Goal: Communication & Community: Answer question/provide support

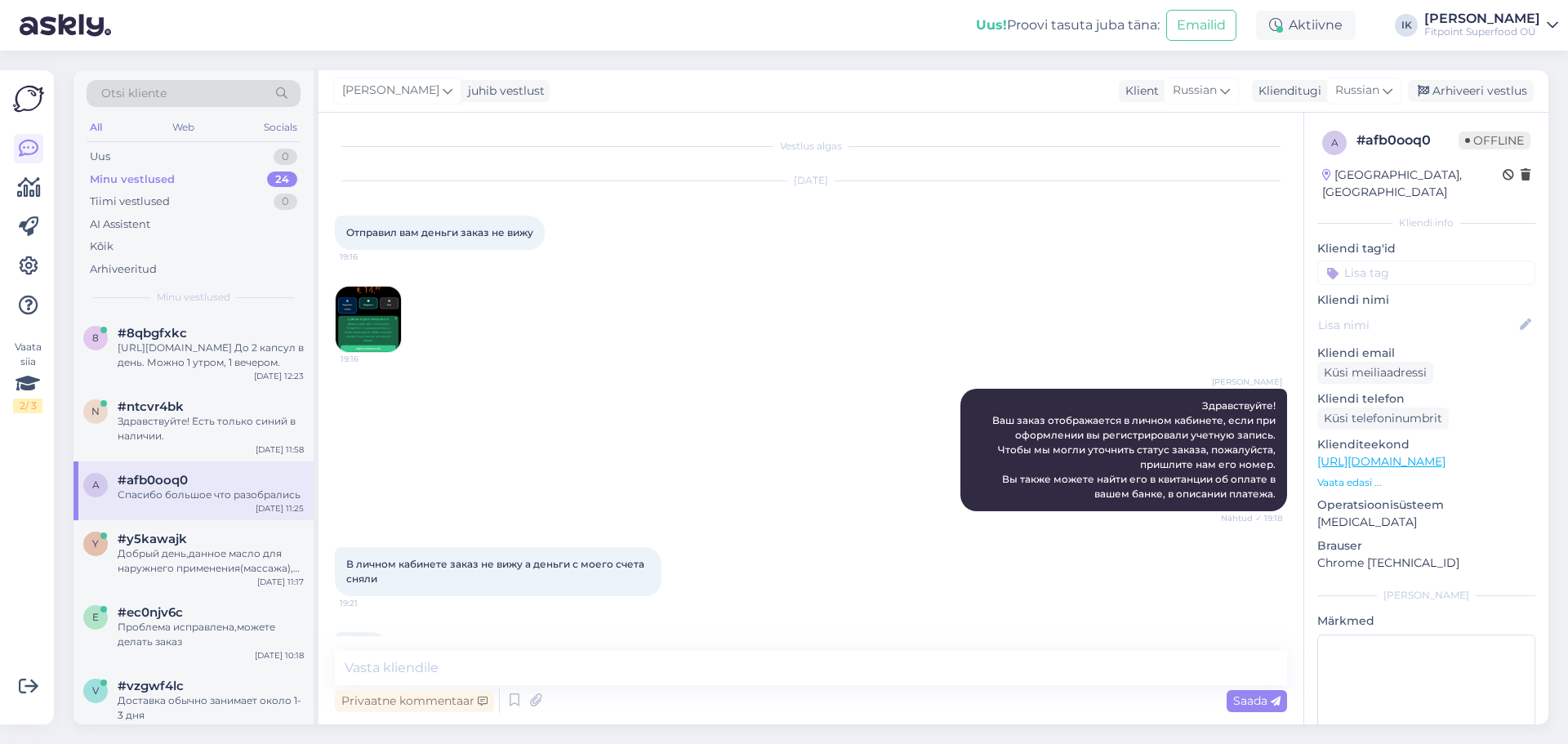
scroll to position [830, 0]
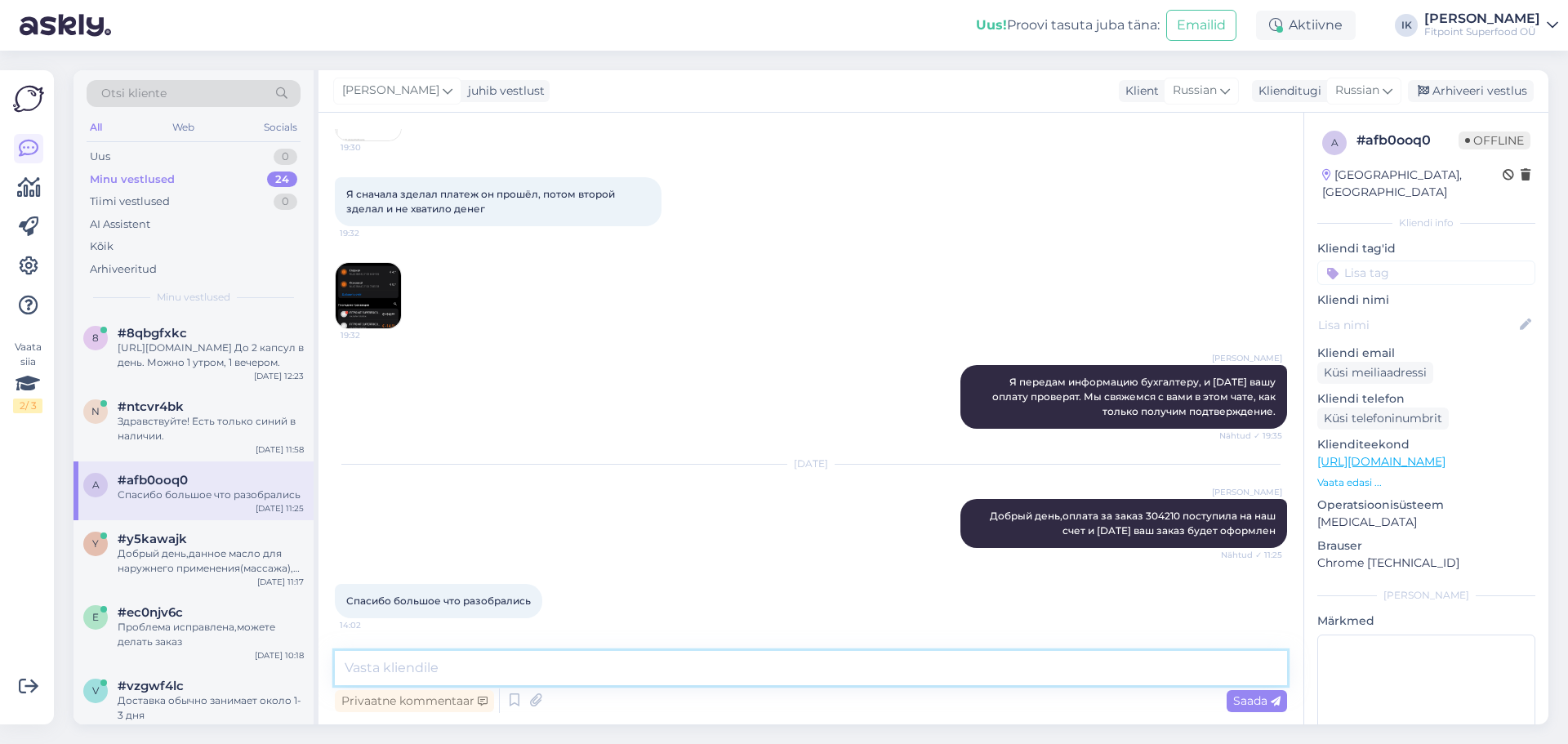
click at [647, 679] on textarea at bounding box center [811, 668] width 952 height 34
type textarea "D"
type textarea "d"
type textarea "в"
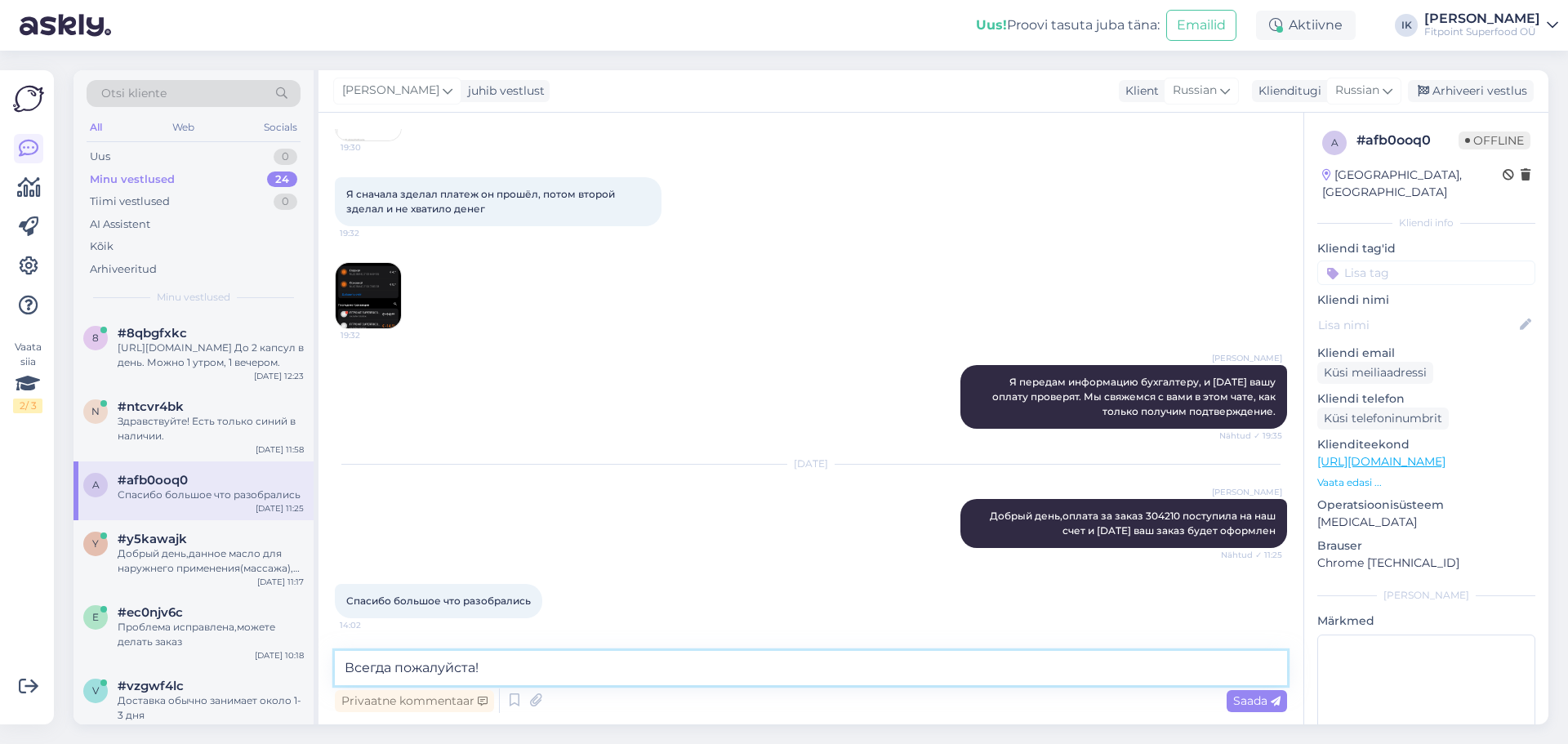
type textarea "Всегда пожалуйста!"
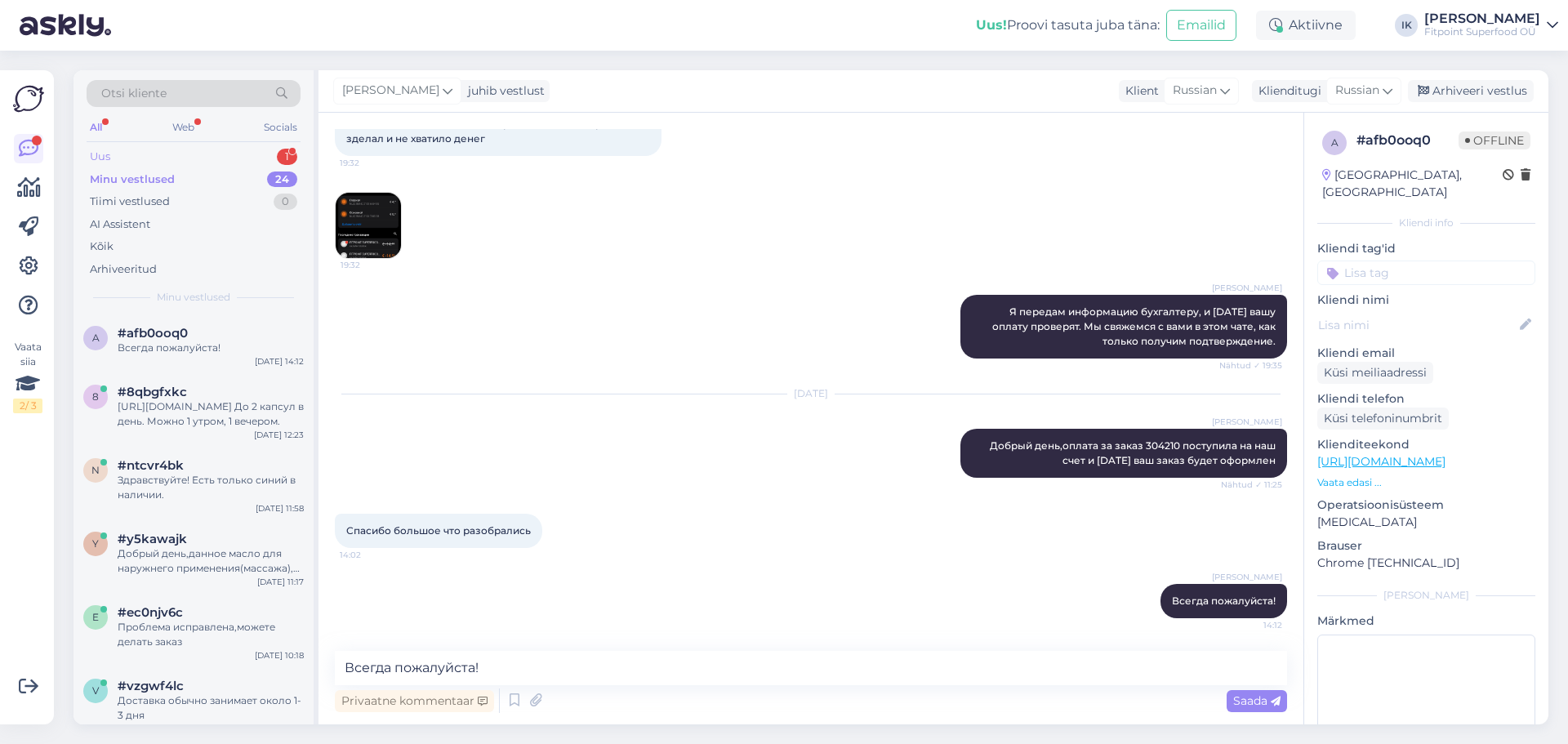
click at [233, 148] on div "Uus 1" at bounding box center [194, 157] width 214 height 23
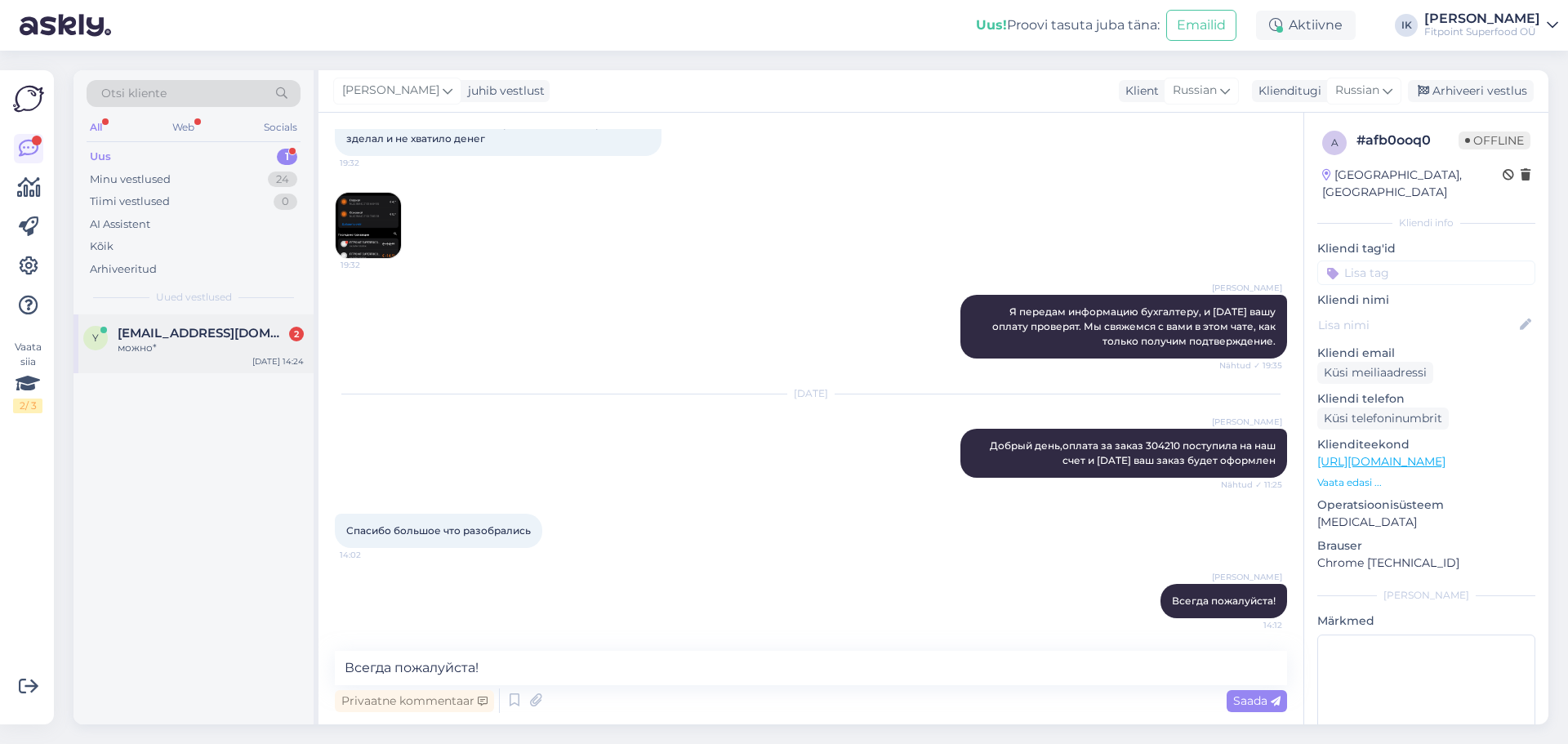
click at [176, 336] on span "[EMAIL_ADDRESS][DOMAIN_NAME]" at bounding box center [202, 333] width 170 height 15
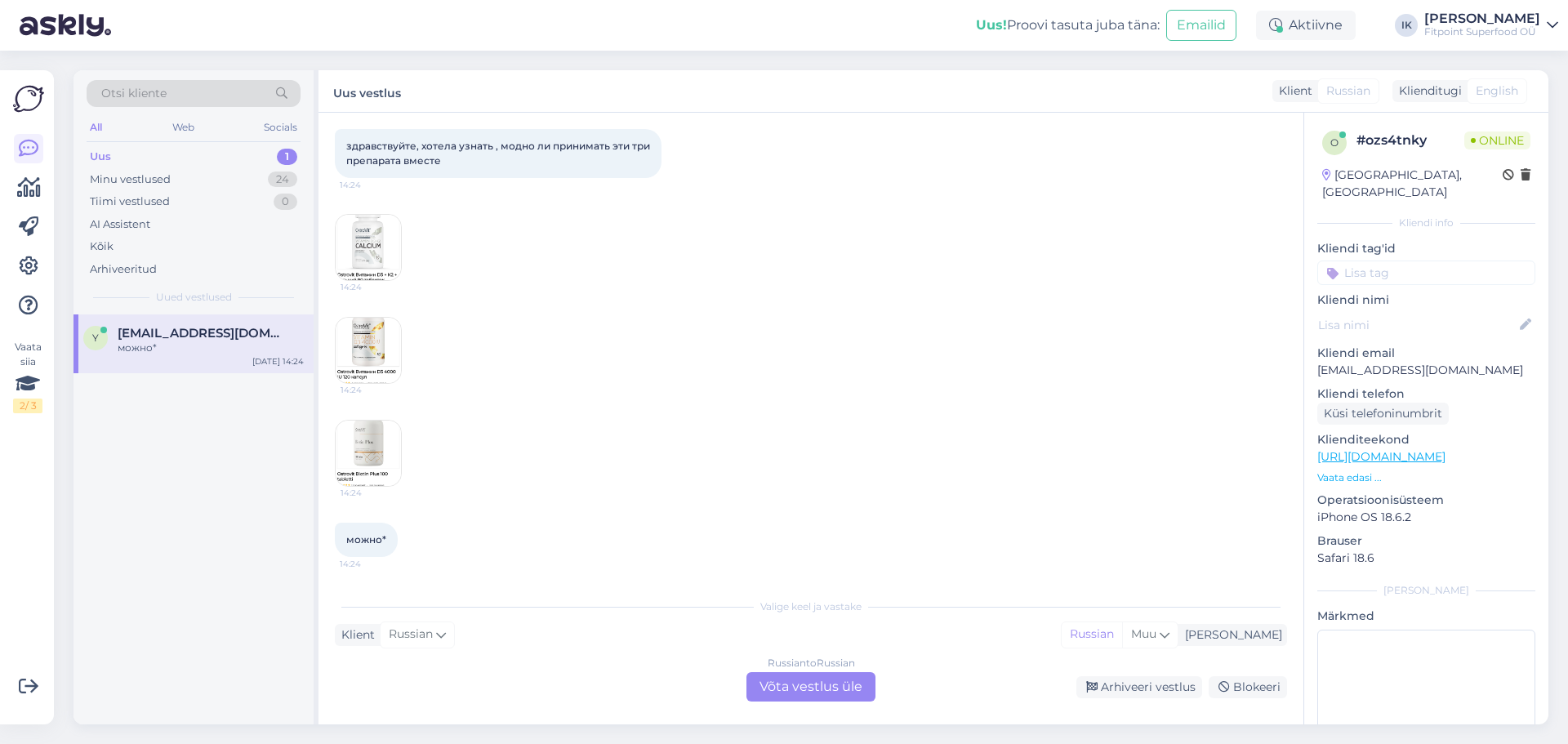
scroll to position [86, 0]
click at [778, 679] on div "Russian to Russian Võta vestlus üle" at bounding box center [811, 687] width 129 height 29
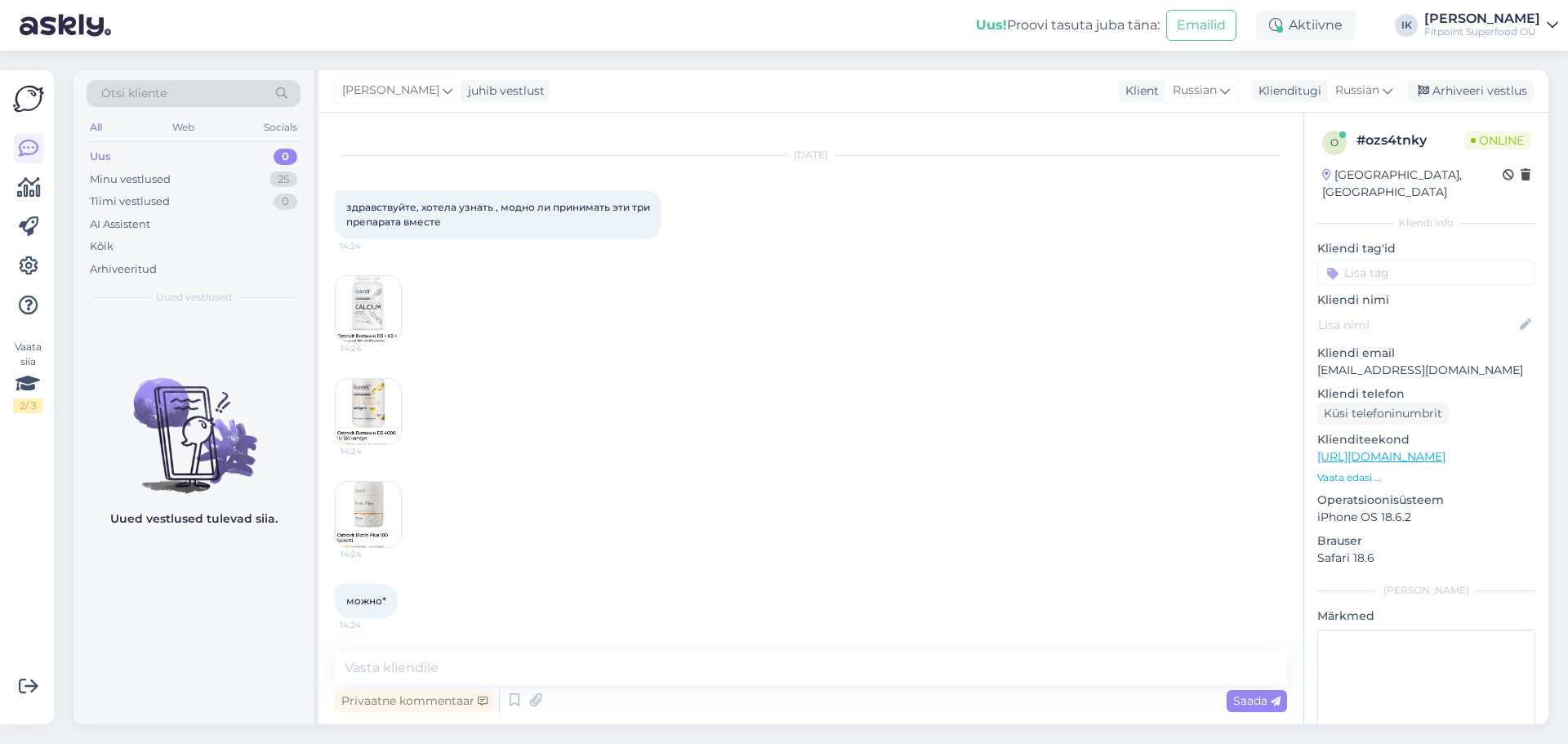
click at [386, 316] on img at bounding box center [368, 308] width 65 height 65
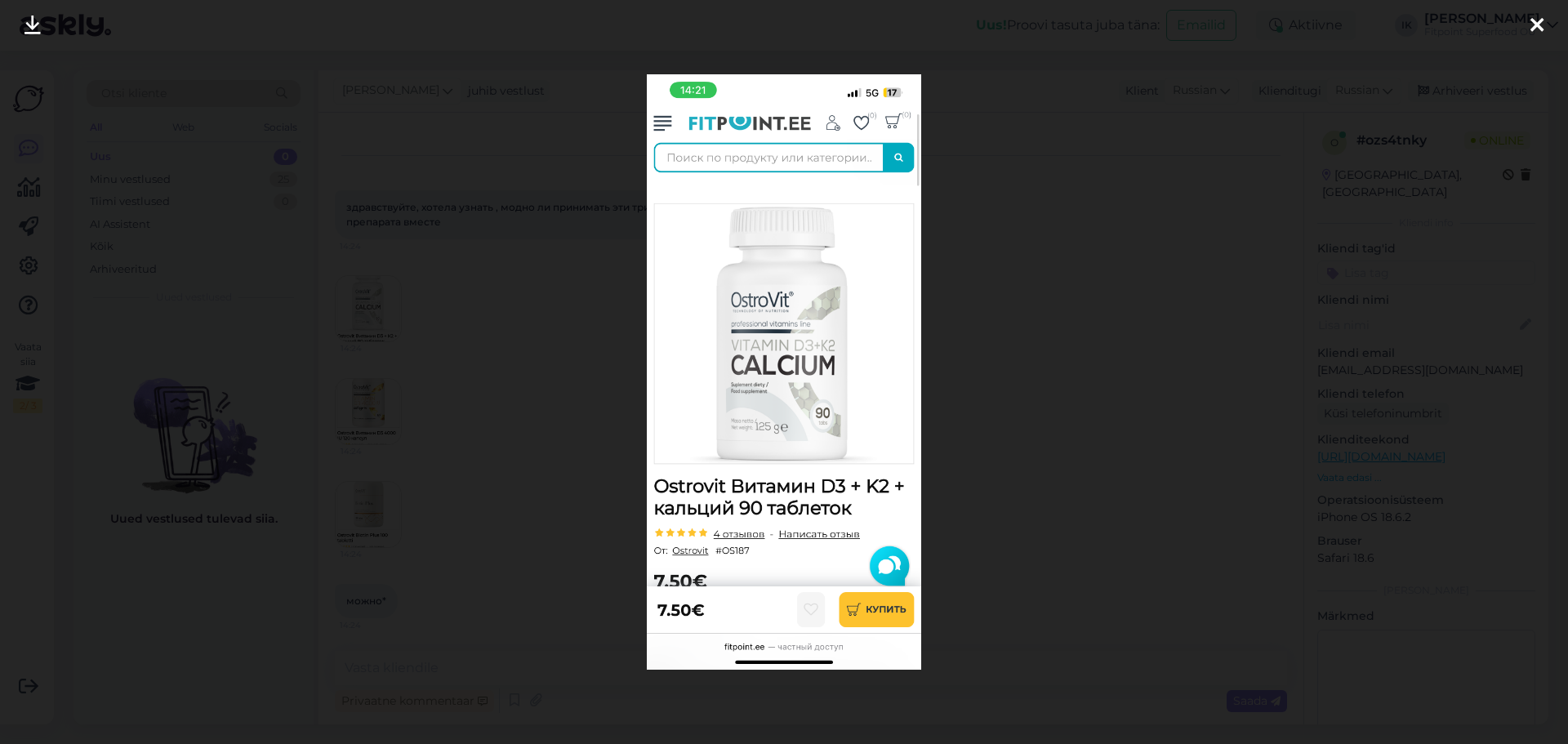
click at [1143, 350] on div at bounding box center [784, 372] width 1568 height 744
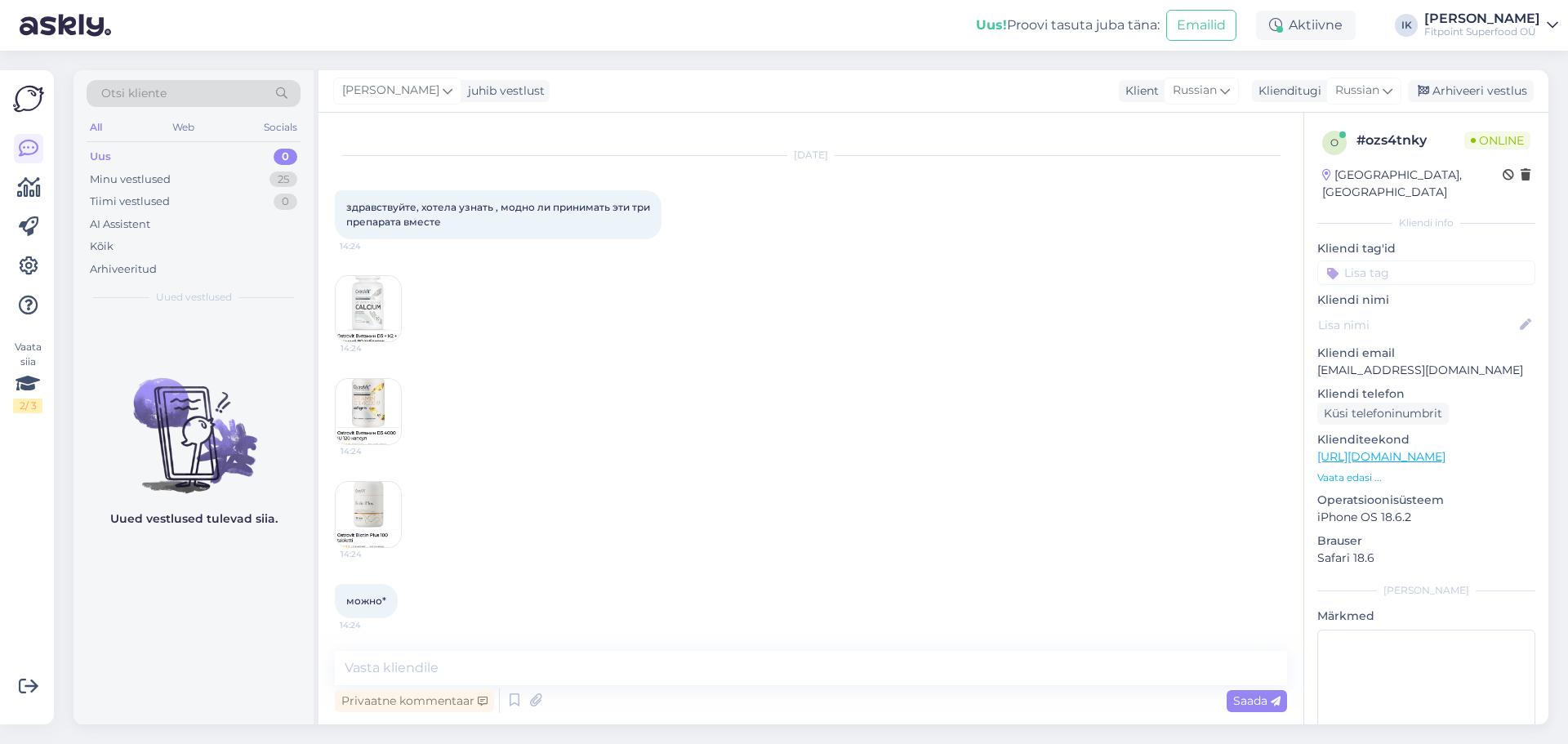
click at [347, 415] on img at bounding box center [368, 412] width 65 height 65
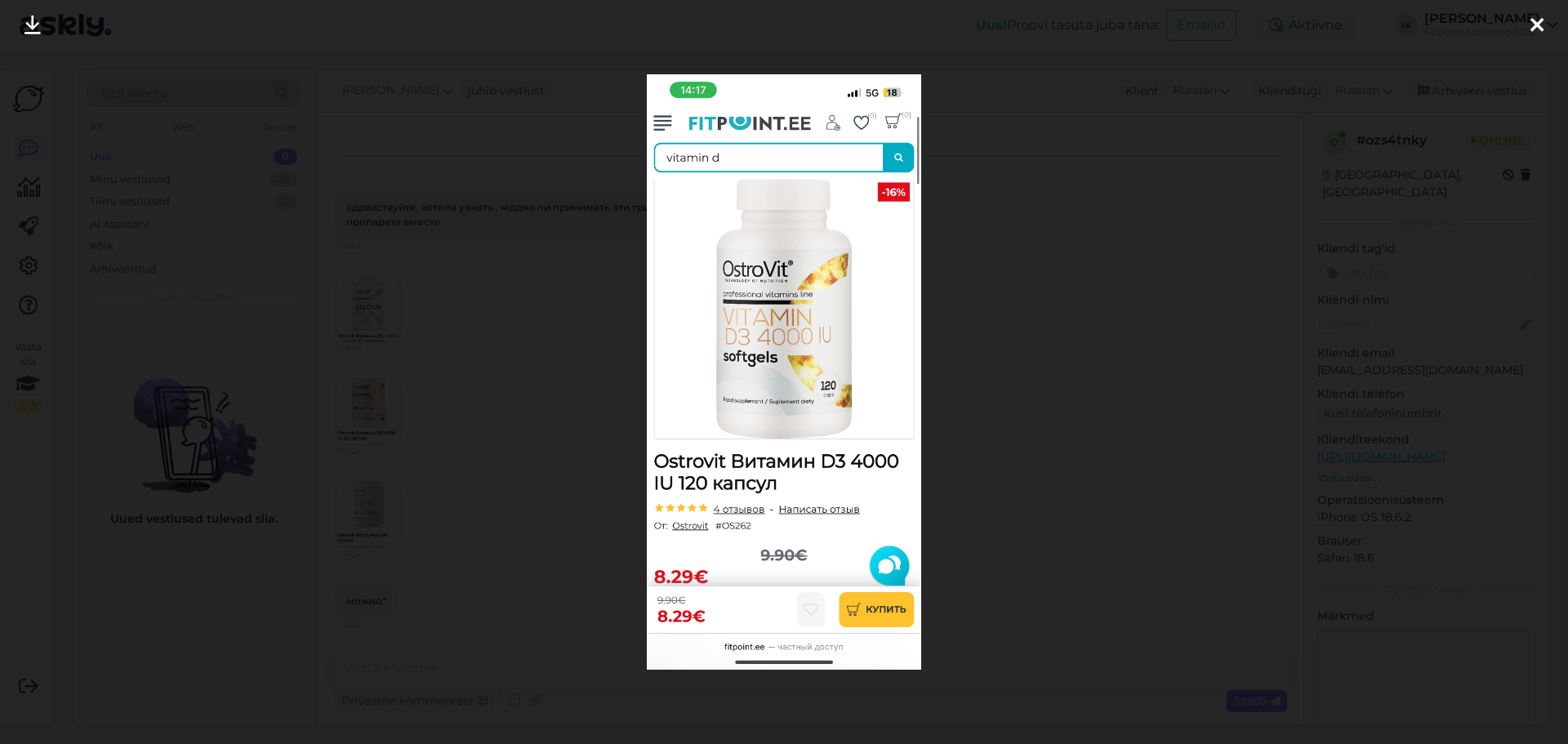
click at [1124, 323] on div at bounding box center [784, 372] width 1568 height 744
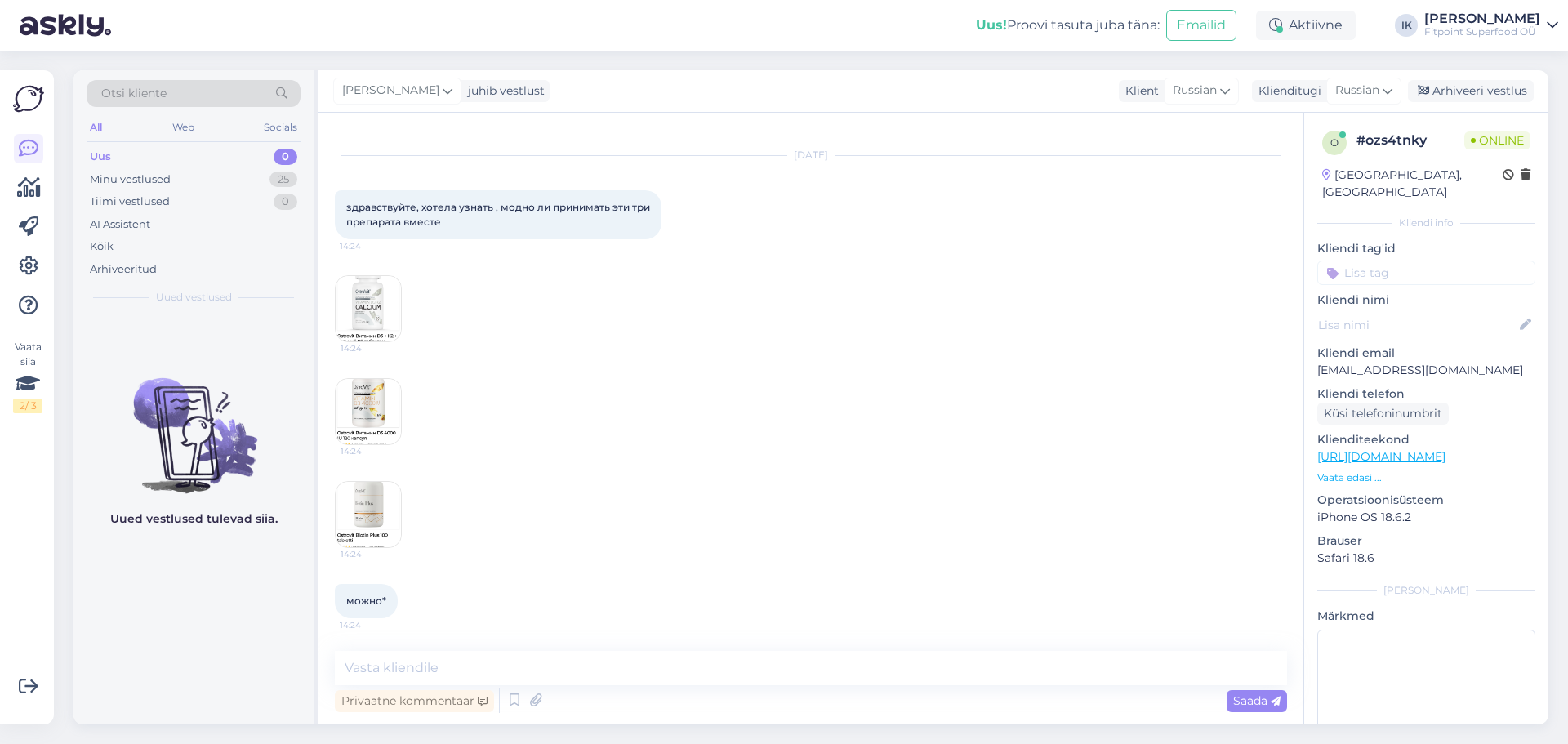
click at [353, 504] on img at bounding box center [368, 515] width 65 height 65
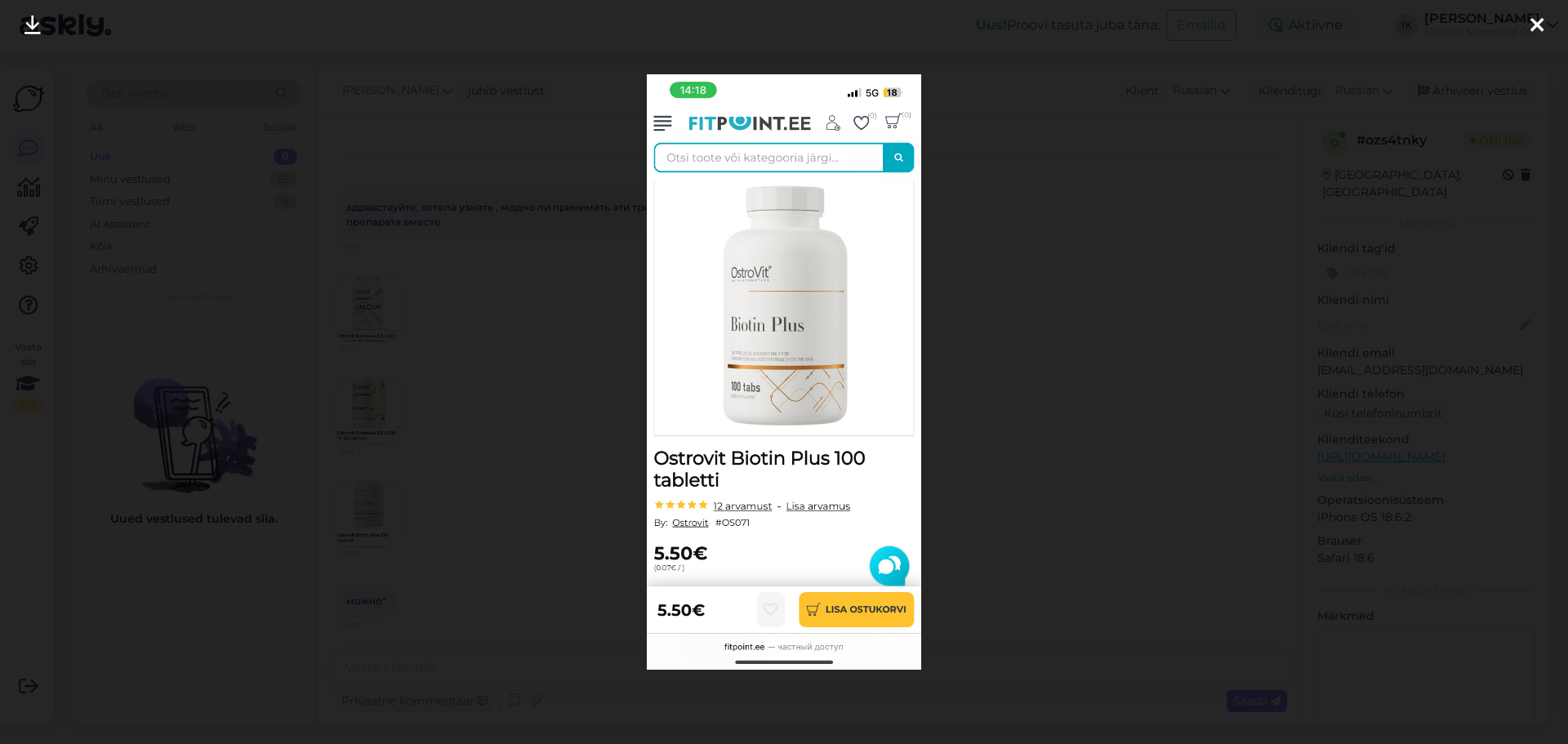
click at [1091, 404] on div at bounding box center [784, 372] width 1568 height 744
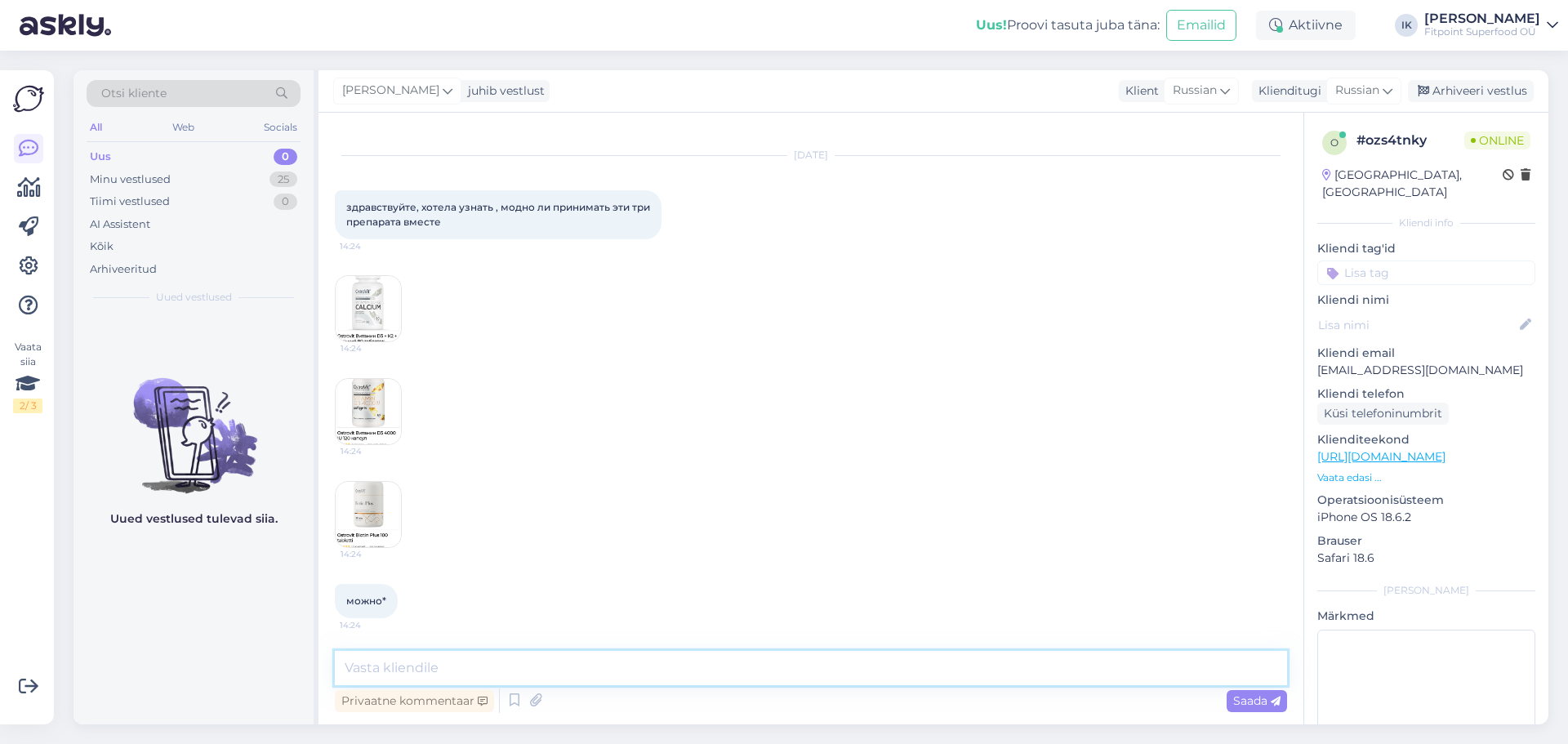
click at [516, 673] on textarea at bounding box center [811, 668] width 952 height 34
type textarea "P"
type textarea "p"
type textarea "з"
type textarea "Здравствуйте! Да, можно!"
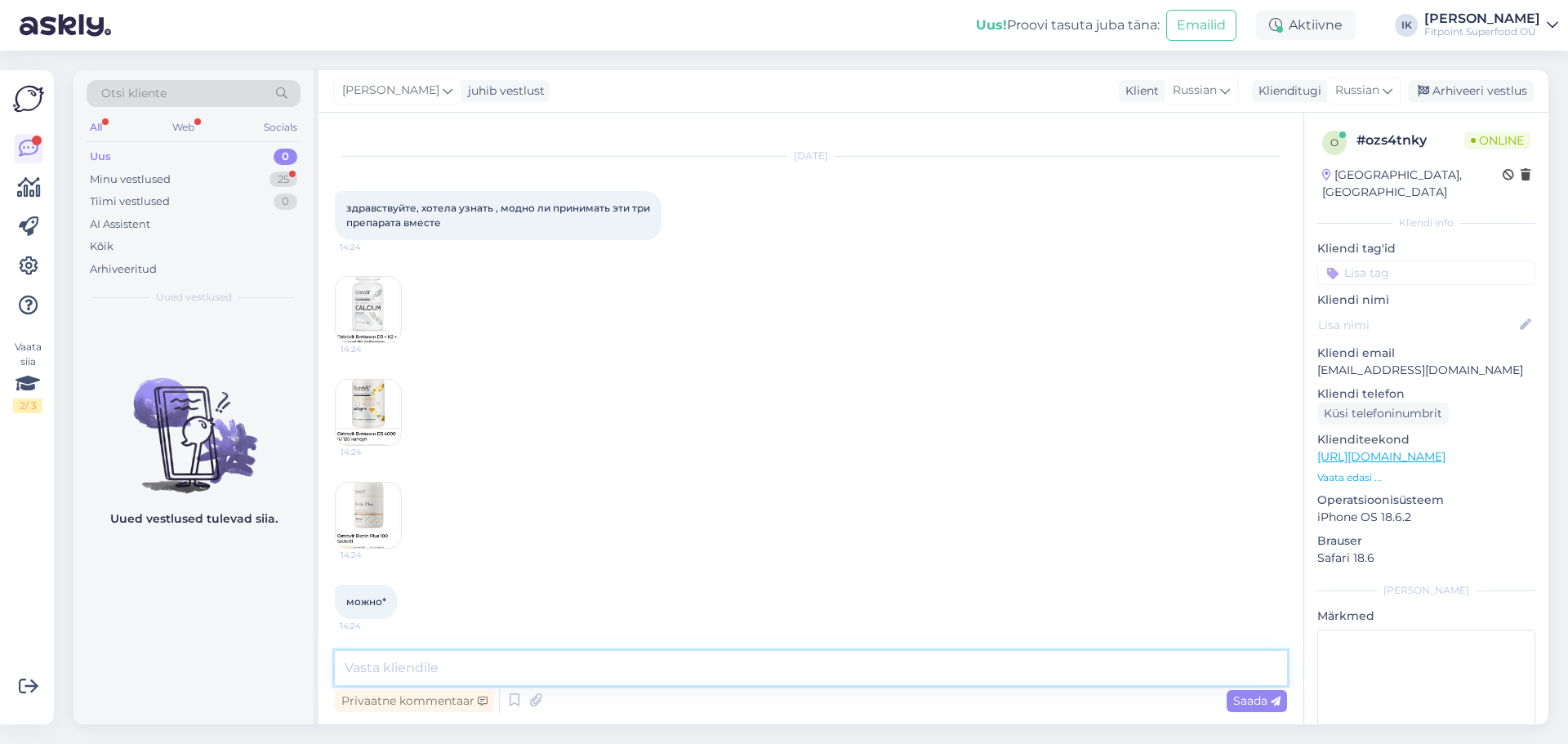
scroll to position [0, 0]
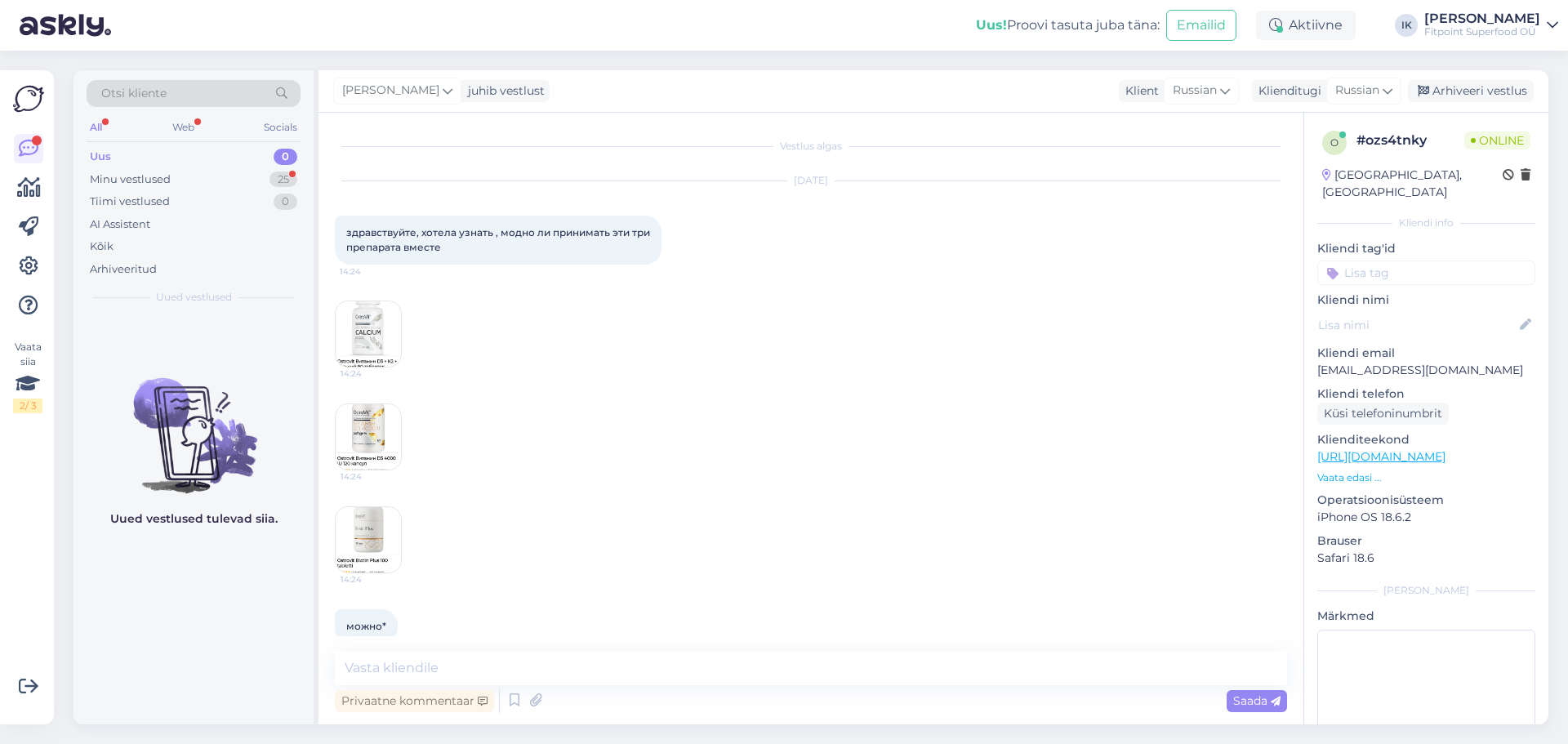
click at [232, 165] on div "Uus 0" at bounding box center [194, 157] width 214 height 23
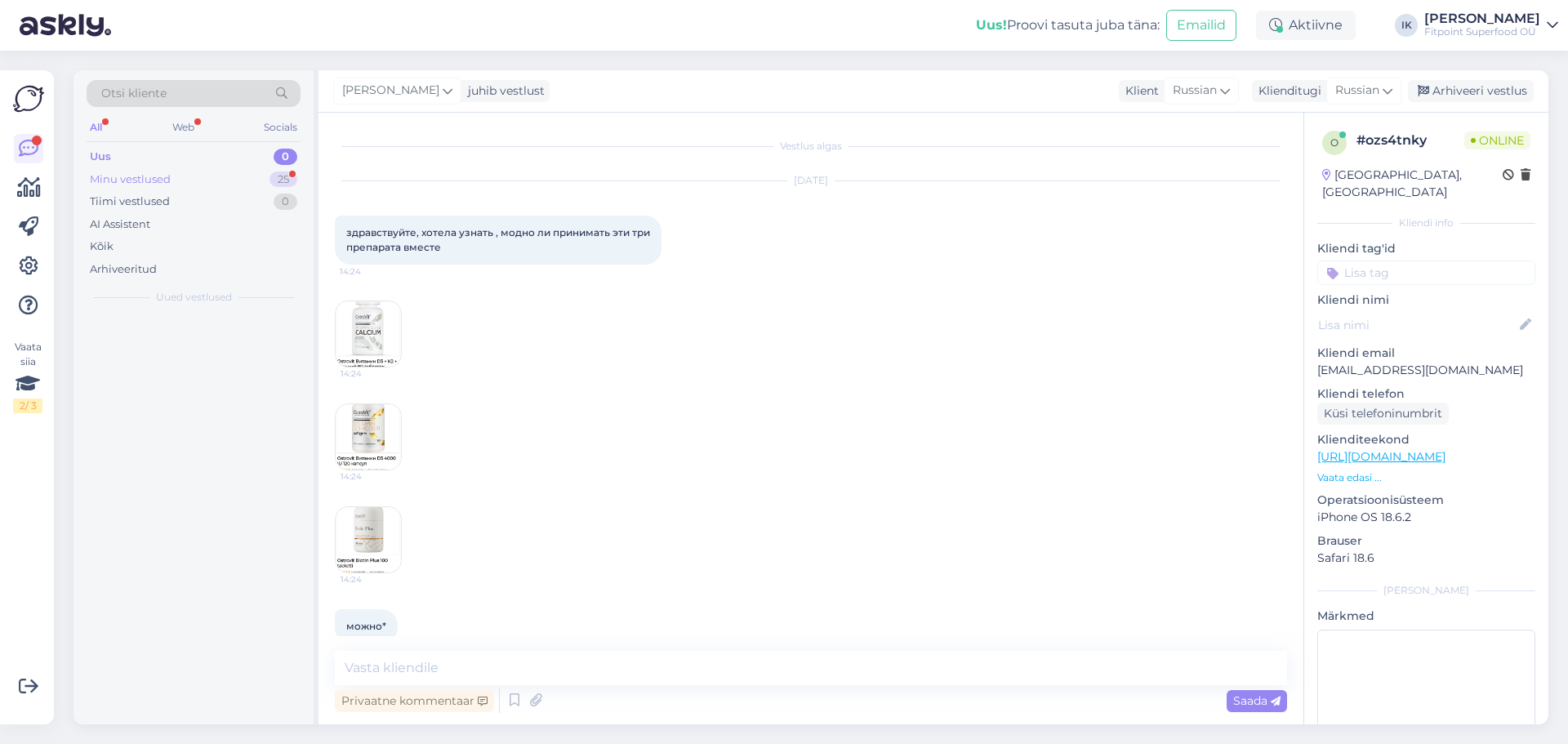
click at [226, 187] on div "Minu vestlused 25" at bounding box center [194, 179] width 214 height 23
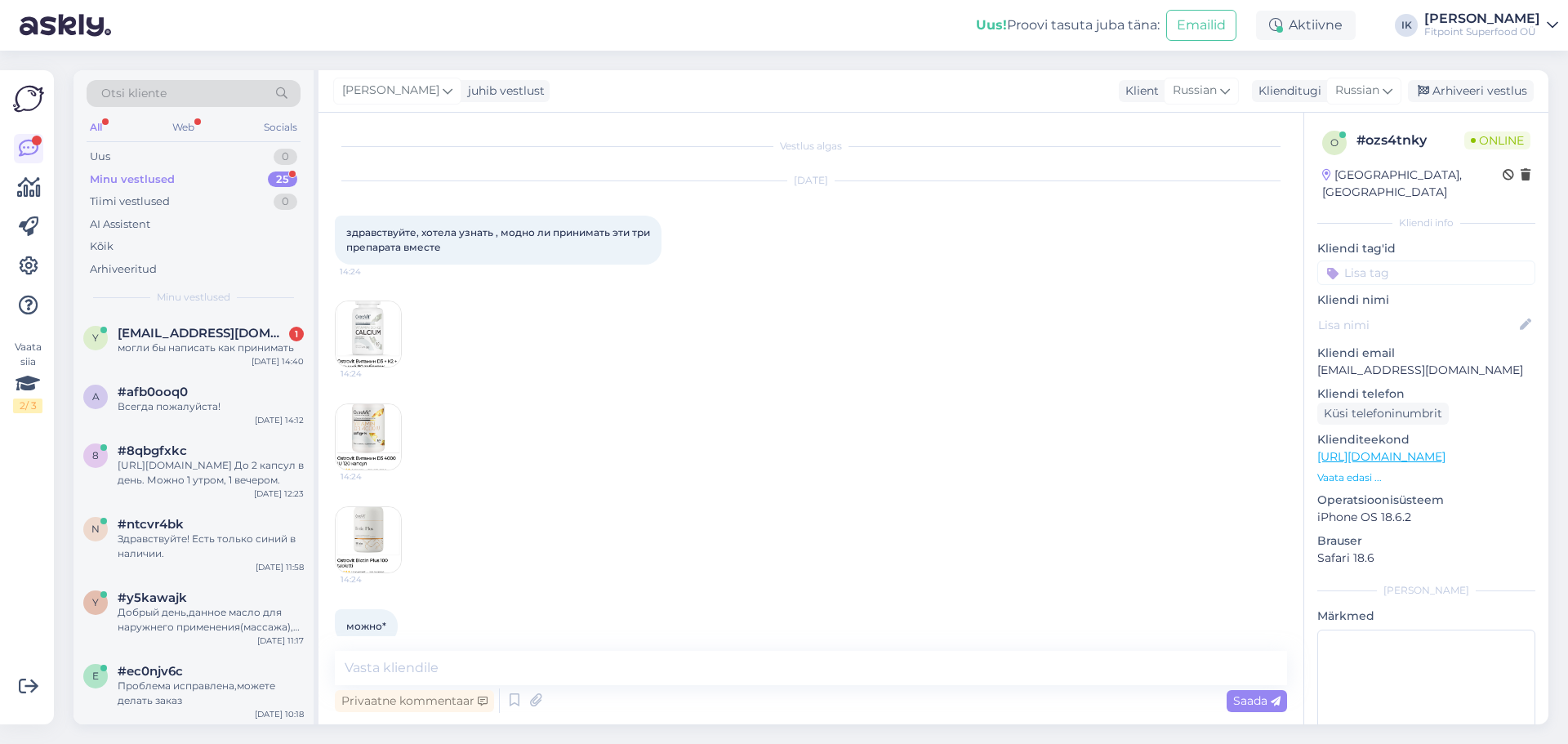
click at [202, 310] on div "Otsi kliente All Web Socials Uus 0 Minu vestlused 25 Tiimi vestlused 0 AI Assis…" at bounding box center [194, 192] width 240 height 244
click at [202, 326] on div "y [EMAIL_ADDRESS][DOMAIN_NAME] 1 могли бы написать как принимать [DATE] 14:40" at bounding box center [194, 343] width 240 height 59
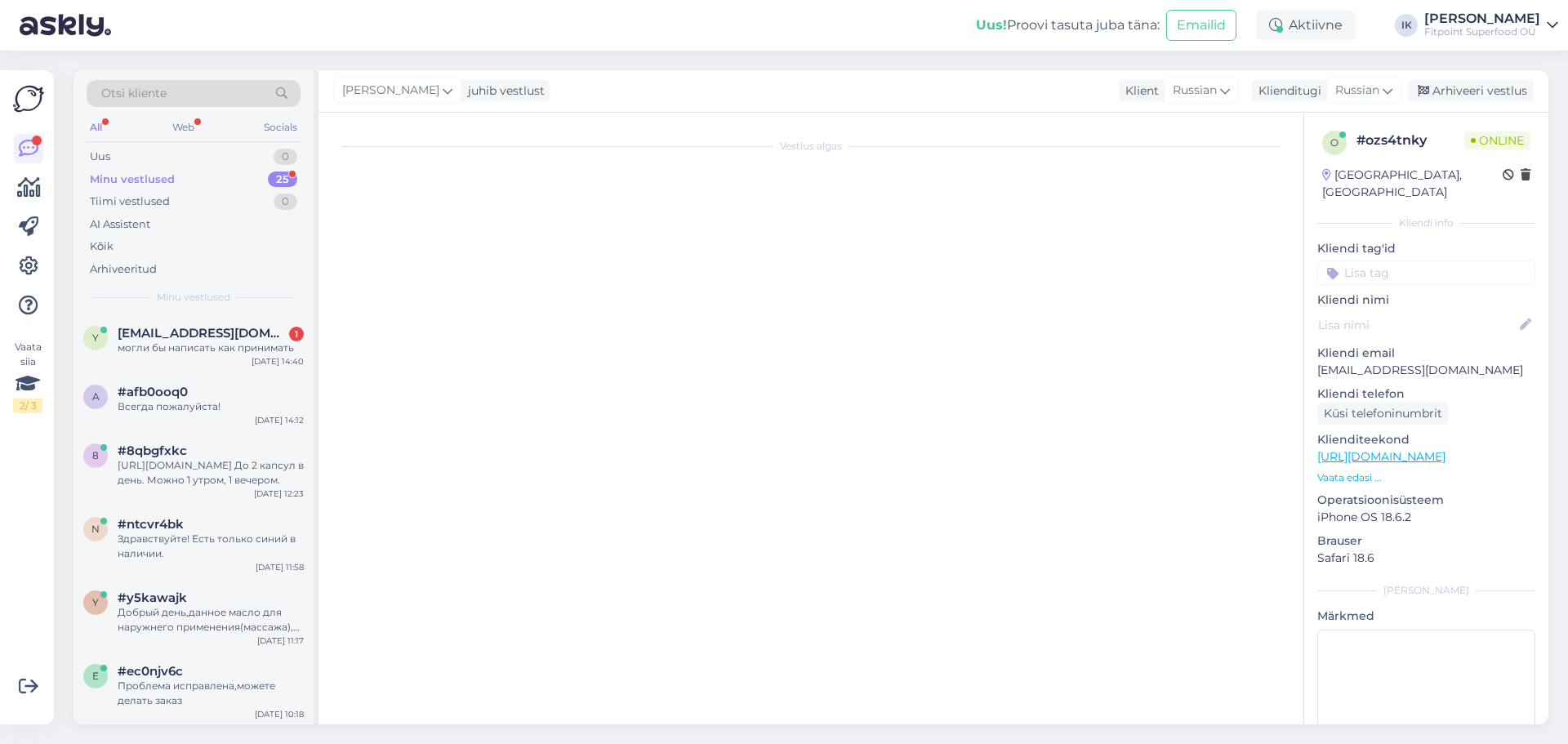
scroll to position [166, 0]
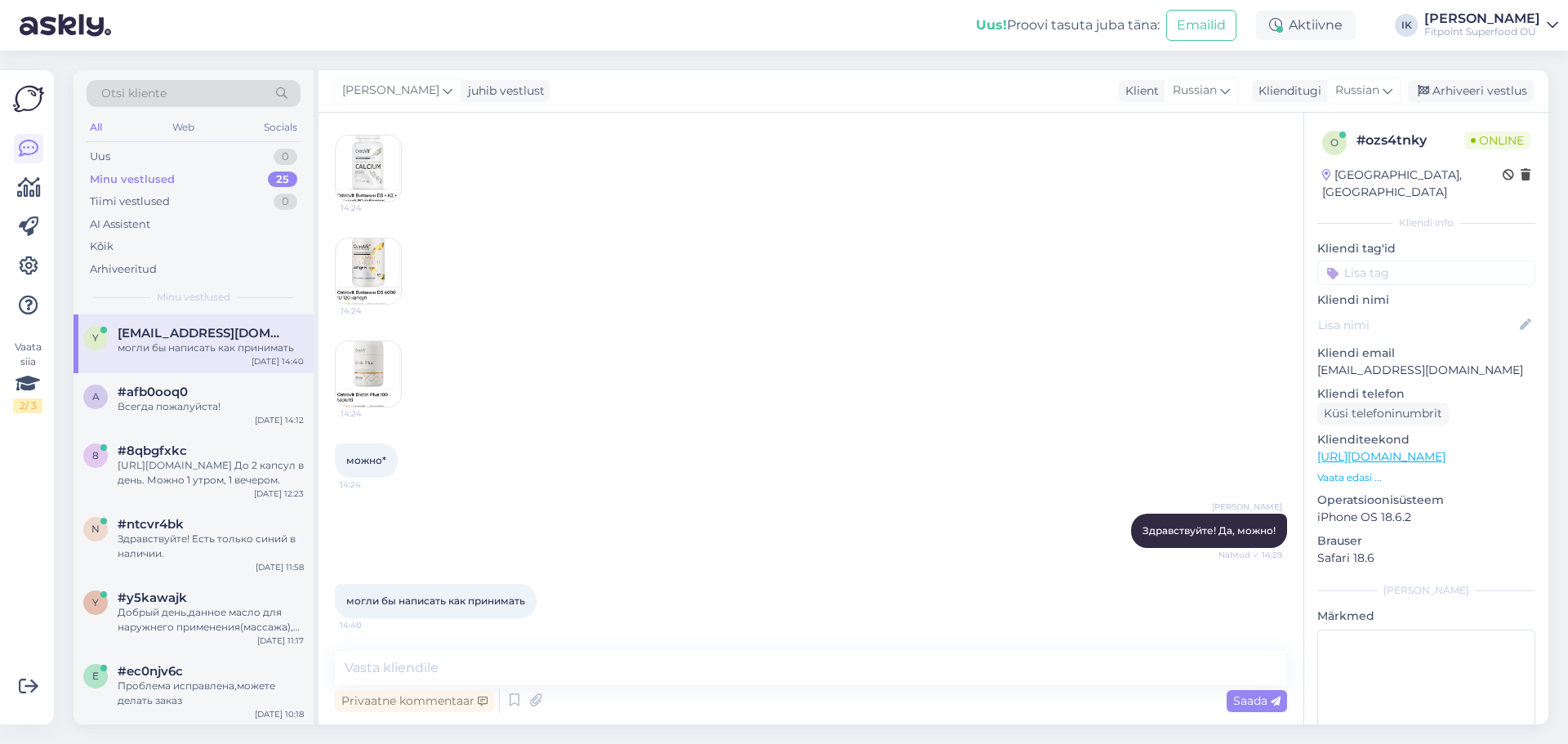
click at [367, 369] on img at bounding box center [368, 374] width 65 height 65
click at [633, 683] on textarea at bounding box center [811, 668] width 952 height 34
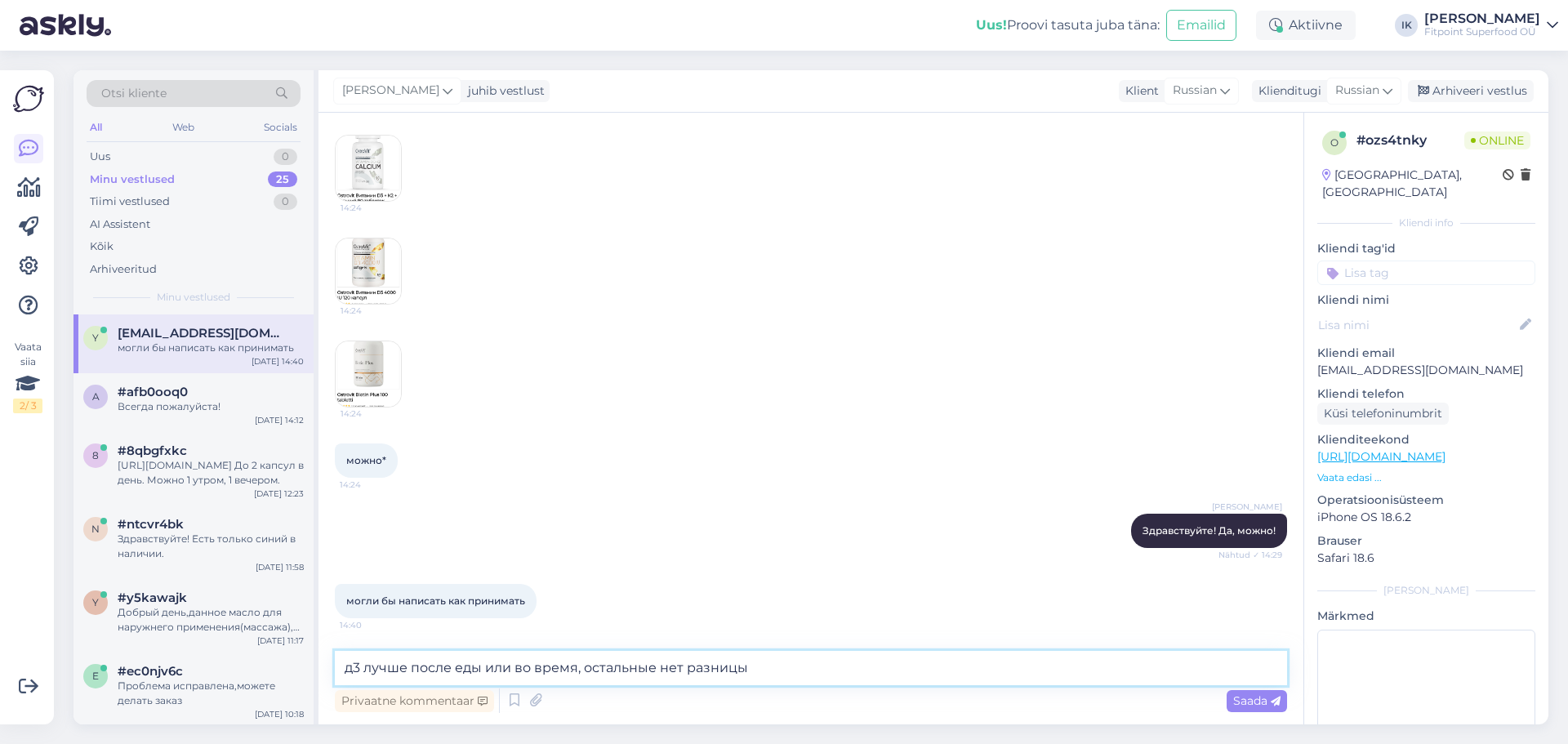
type textarea "д3 лучше после еды или во время, остальные нет разницы"
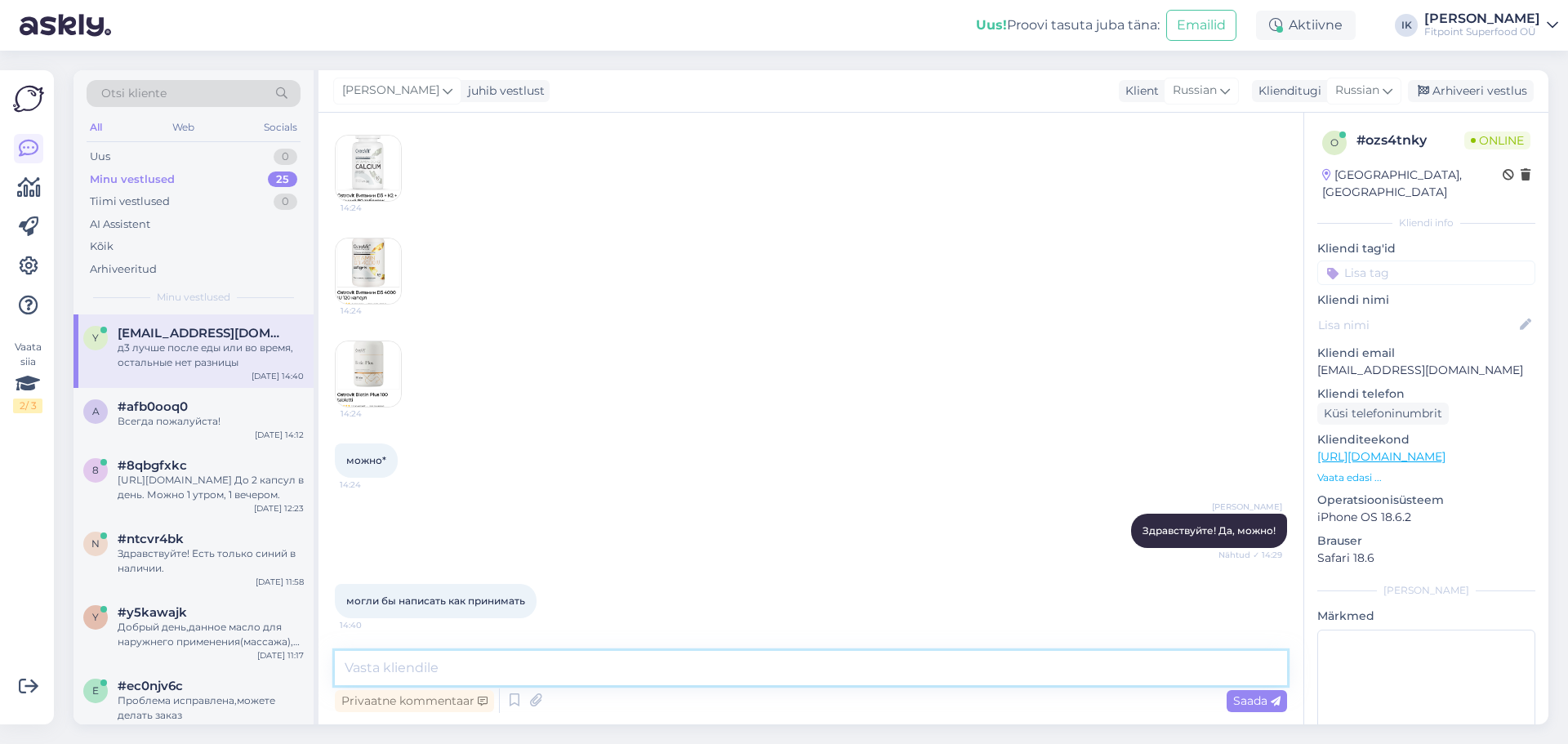
scroll to position [251, 0]
